Goal: Task Accomplishment & Management: Use online tool/utility

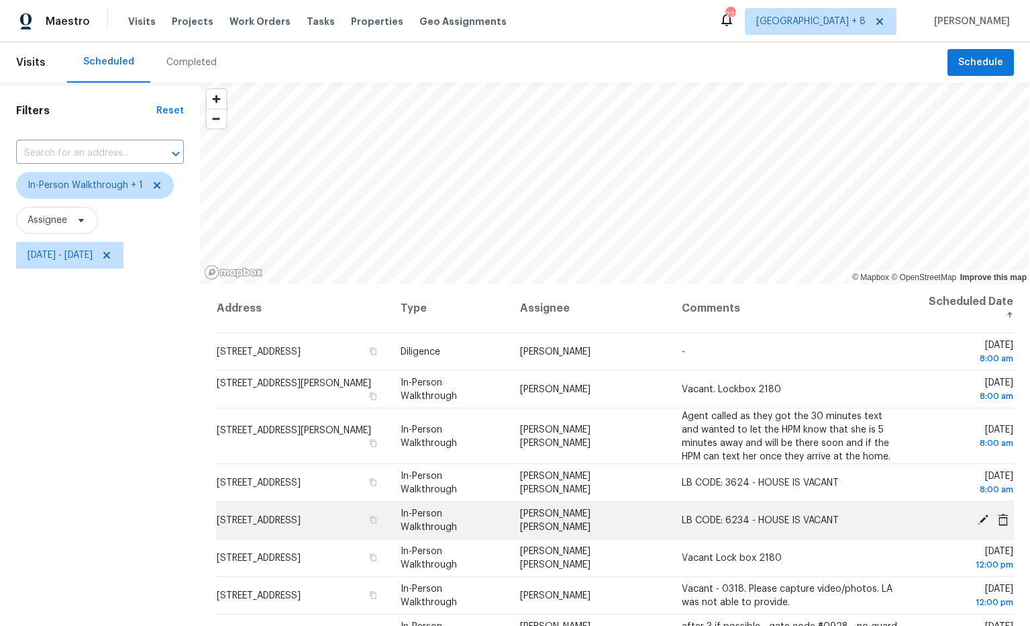
scroll to position [159, 0]
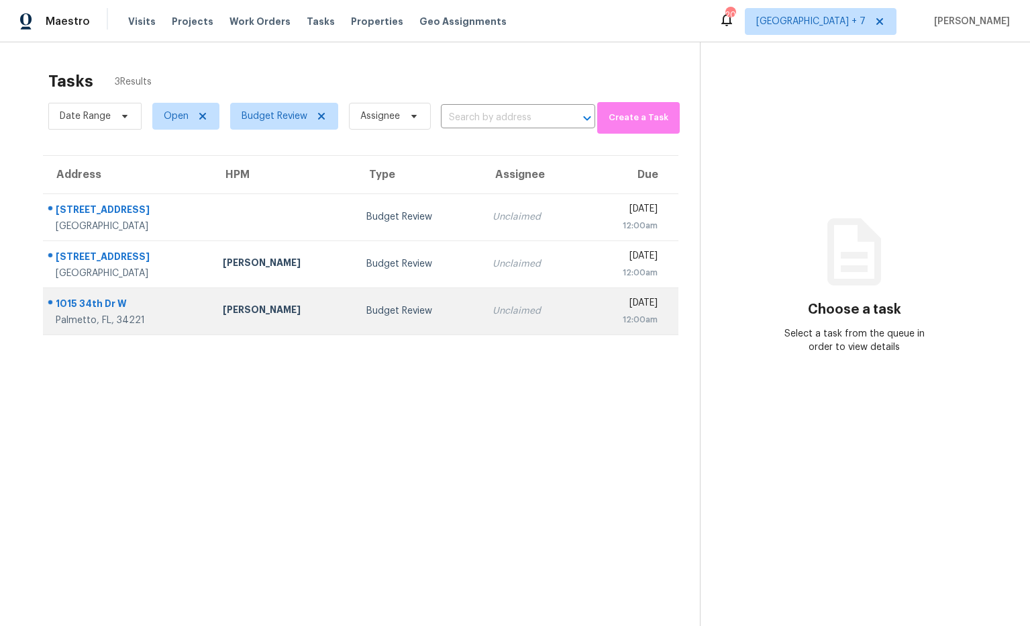
click at [117, 303] on div "1015 34th Dr W" at bounding box center [129, 305] width 146 height 17
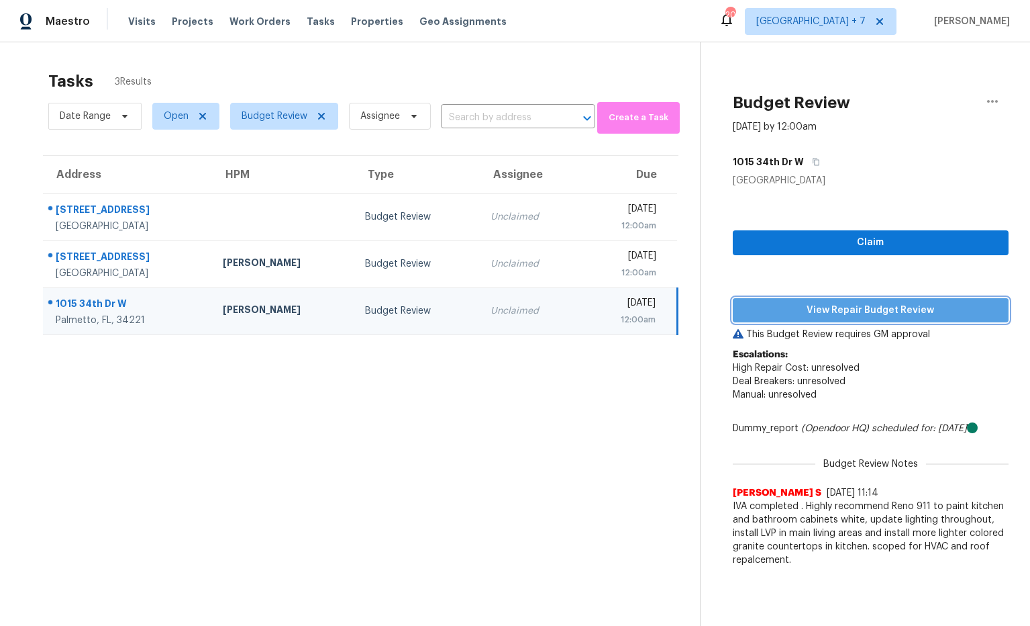
click at [784, 317] on span "View Repair Budget Review" at bounding box center [871, 310] width 255 height 17
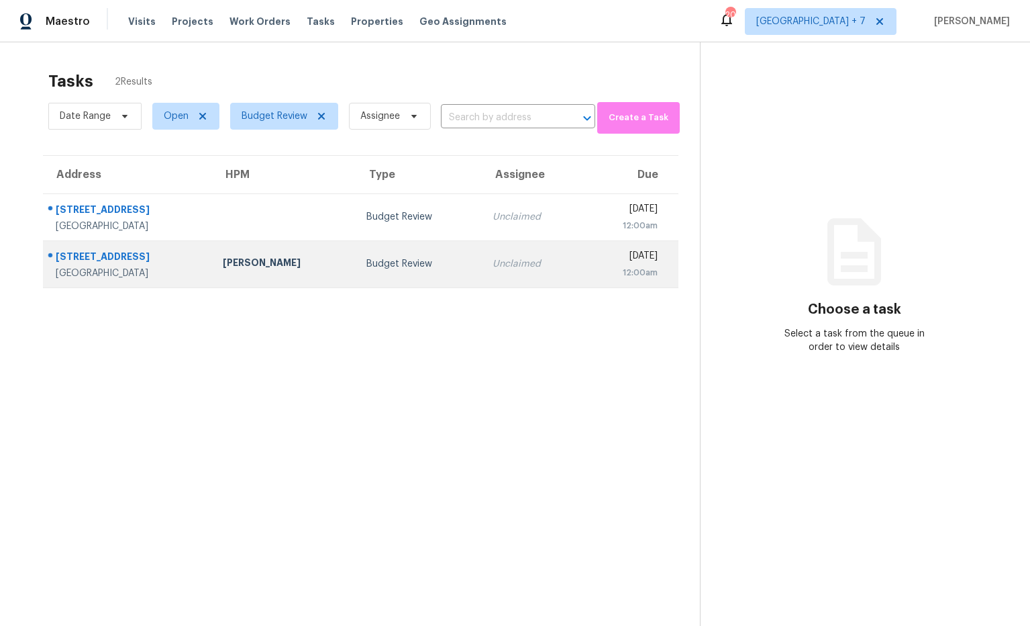
scroll to position [3, 0]
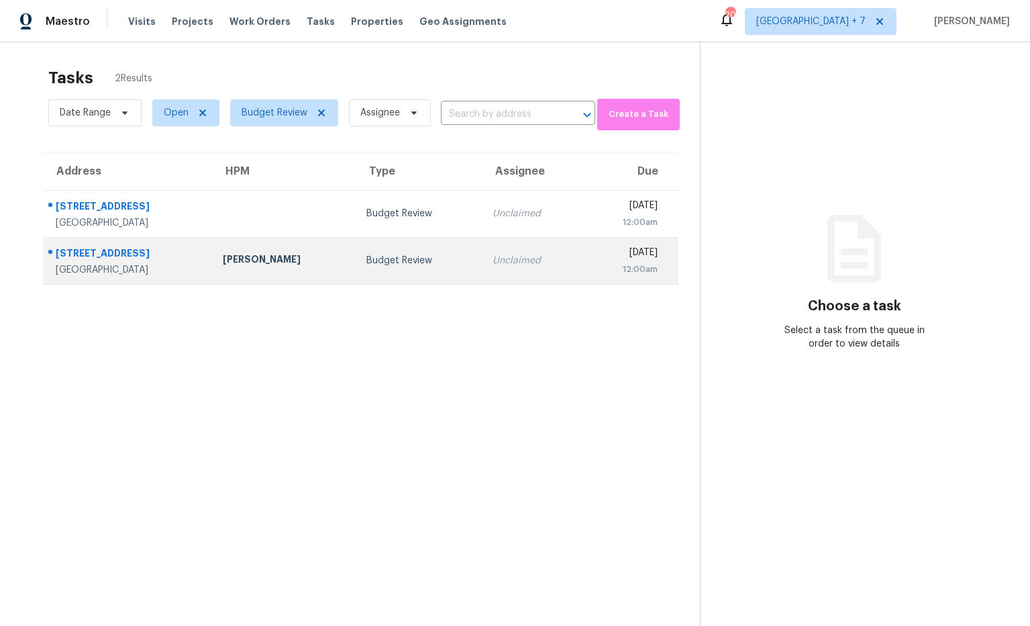
click at [145, 256] on div "2228 Palmview Cir E" at bounding box center [129, 254] width 146 height 17
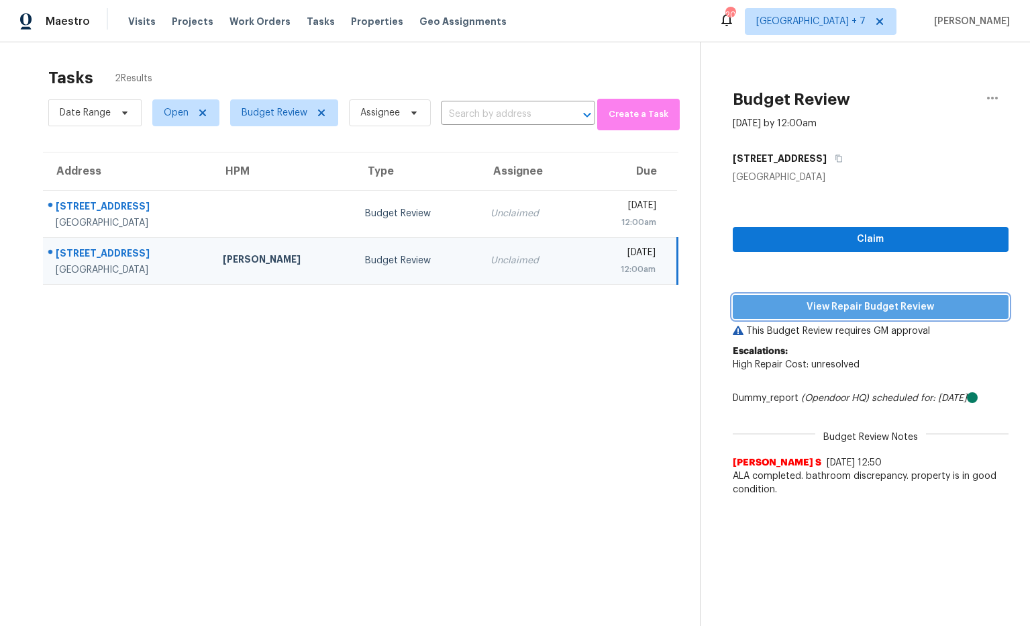
click at [789, 301] on span "View Repair Budget Review" at bounding box center [871, 307] width 255 height 17
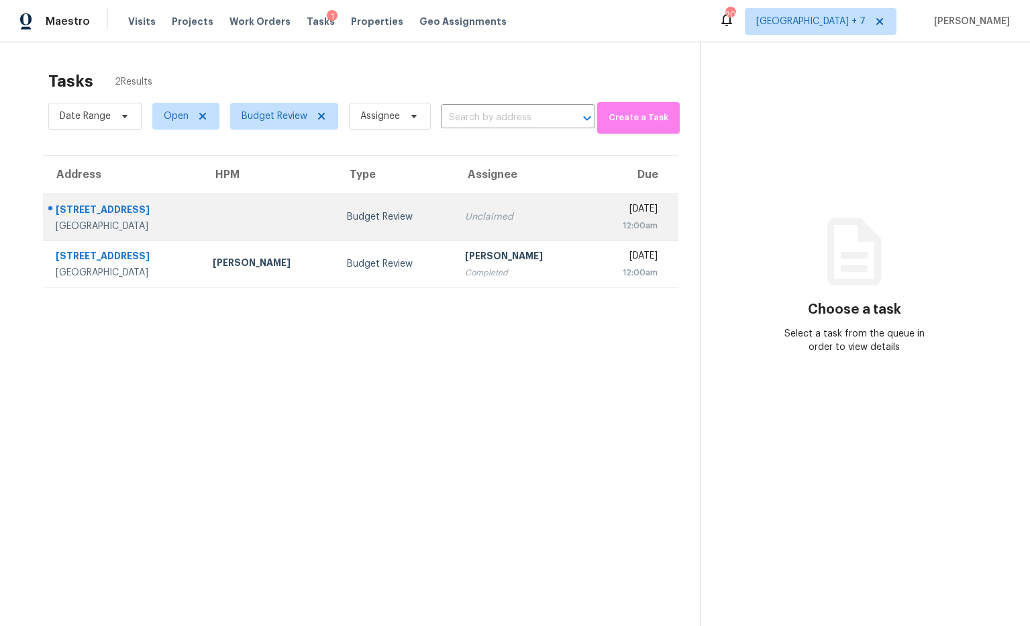
click at [133, 211] on div "[STREET_ADDRESS]" at bounding box center [124, 211] width 136 height 17
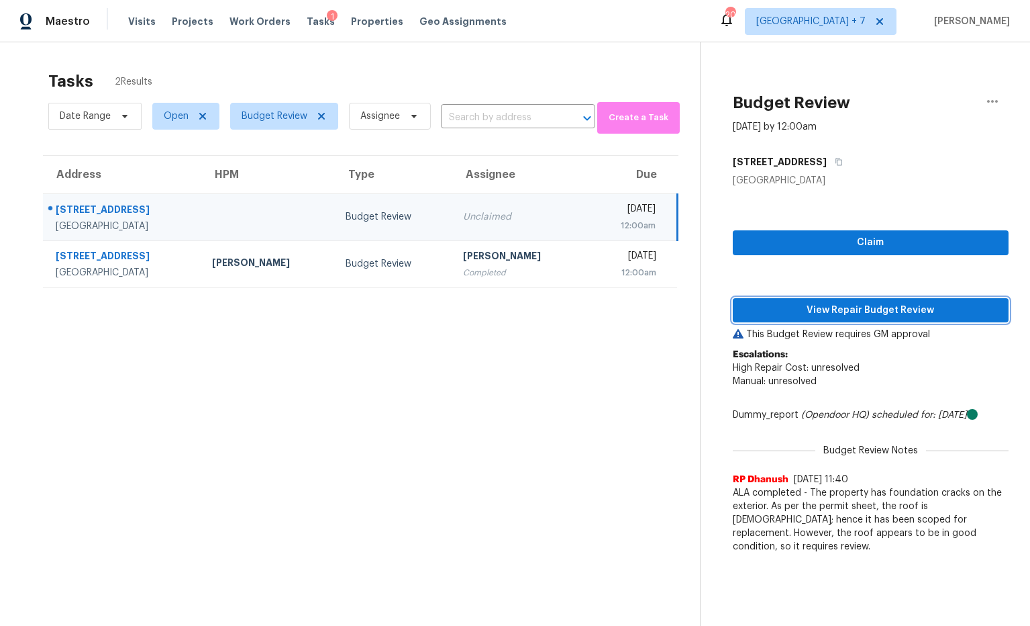
click at [792, 309] on span "View Repair Budget Review" at bounding box center [871, 310] width 255 height 17
